Goal: Transaction & Acquisition: Purchase product/service

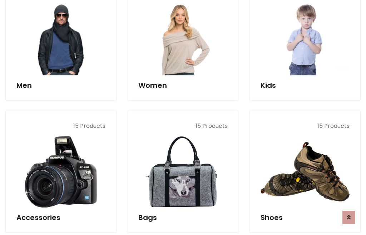
scroll to position [519, 0]
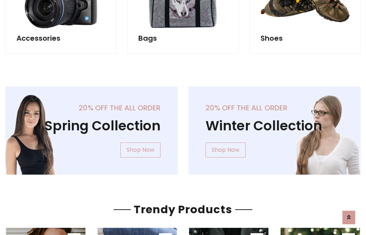
click at [183, 128] on div "20% off the all order Winter Collection Shop Now" at bounding box center [274, 137] width 183 height 100
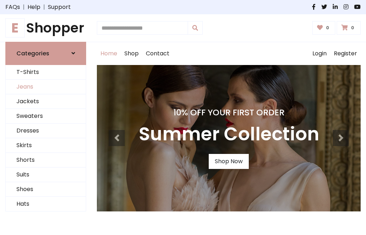
click at [46, 87] on link "Jeans" at bounding box center [46, 87] width 80 height 15
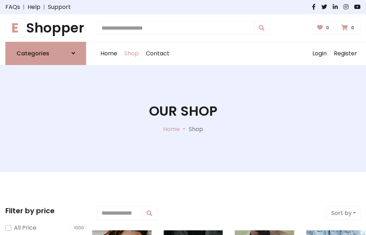
scroll to position [226, 0]
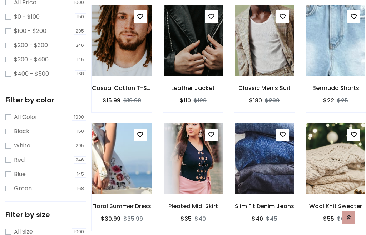
click at [122, 56] on img at bounding box center [121, 41] width 71 height 172
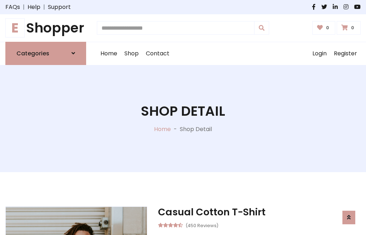
scroll to position [77, 0]
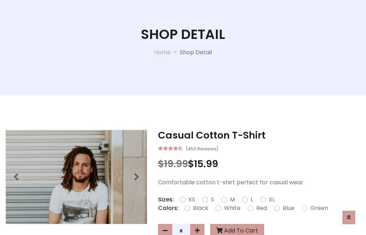
click at [261, 209] on label "Red" at bounding box center [261, 208] width 11 height 9
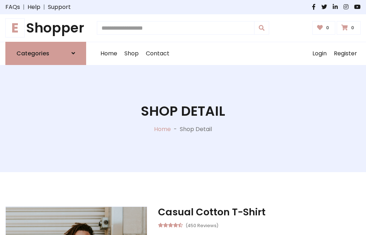
click at [183, 118] on h1 "Shop Detail" at bounding box center [183, 111] width 84 height 16
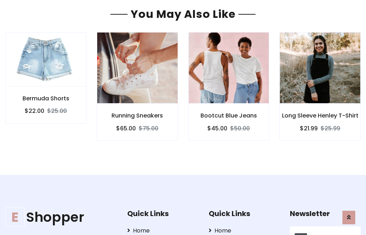
type input "******"
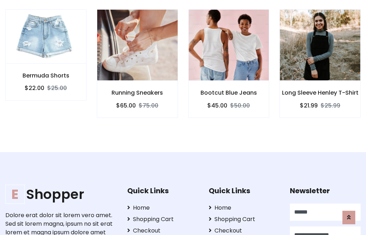
scroll to position [0, 0]
type input "**********"
